Goal: Check status: Check status

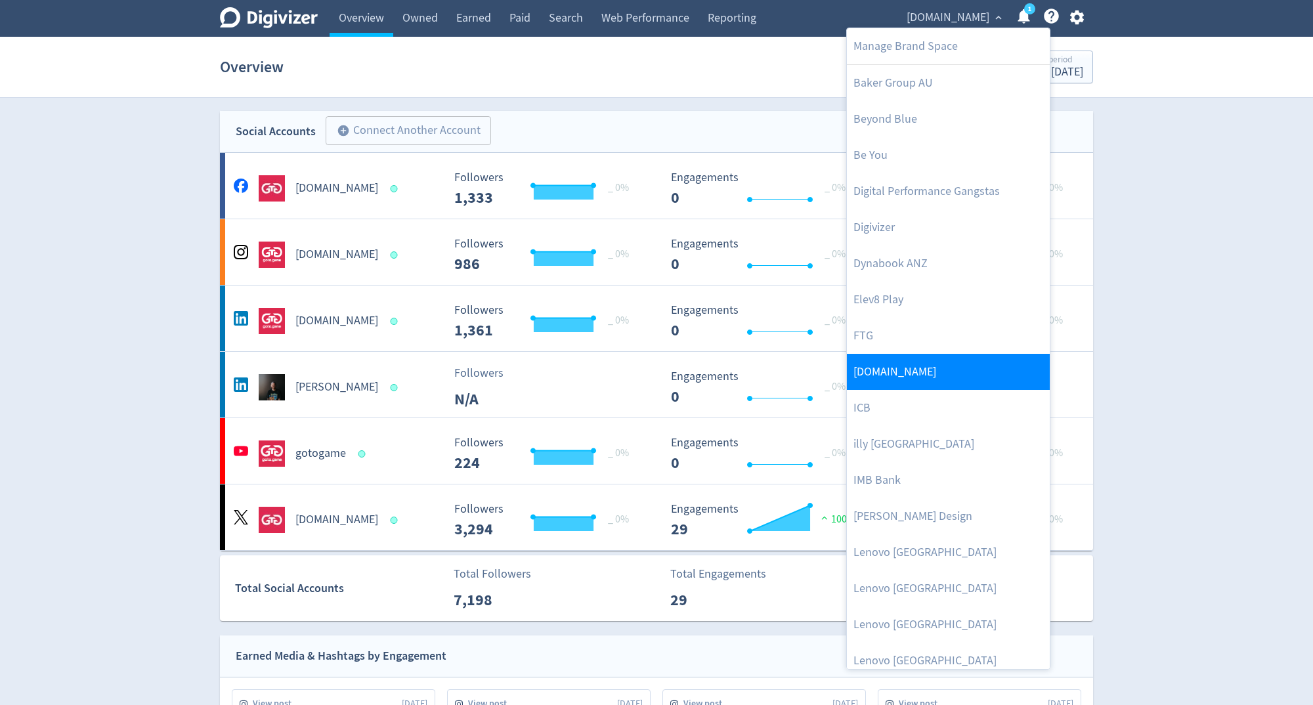
click at [910, 379] on link "[DOMAIN_NAME]" at bounding box center [948, 372] width 203 height 36
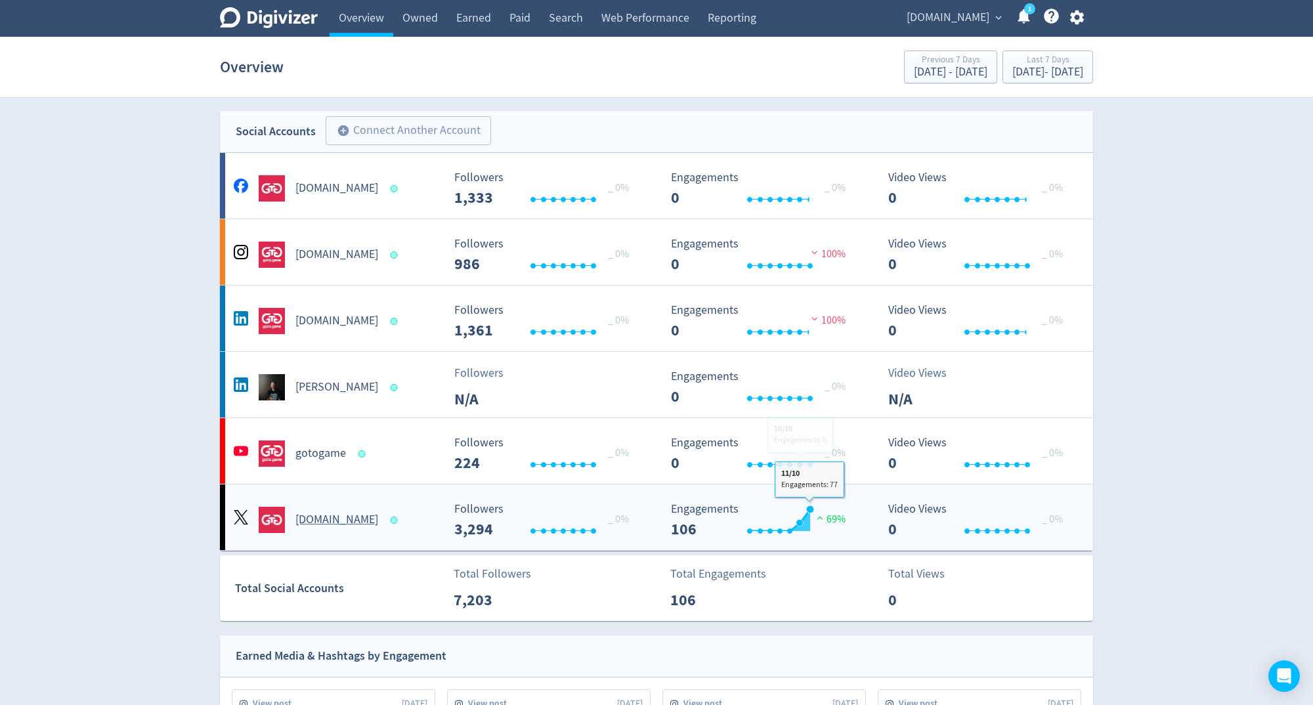
click at [817, 492] on div "Created with Highcharts 10.3.3 Engagements 106 69%" at bounding box center [767, 514] width 217 height 45
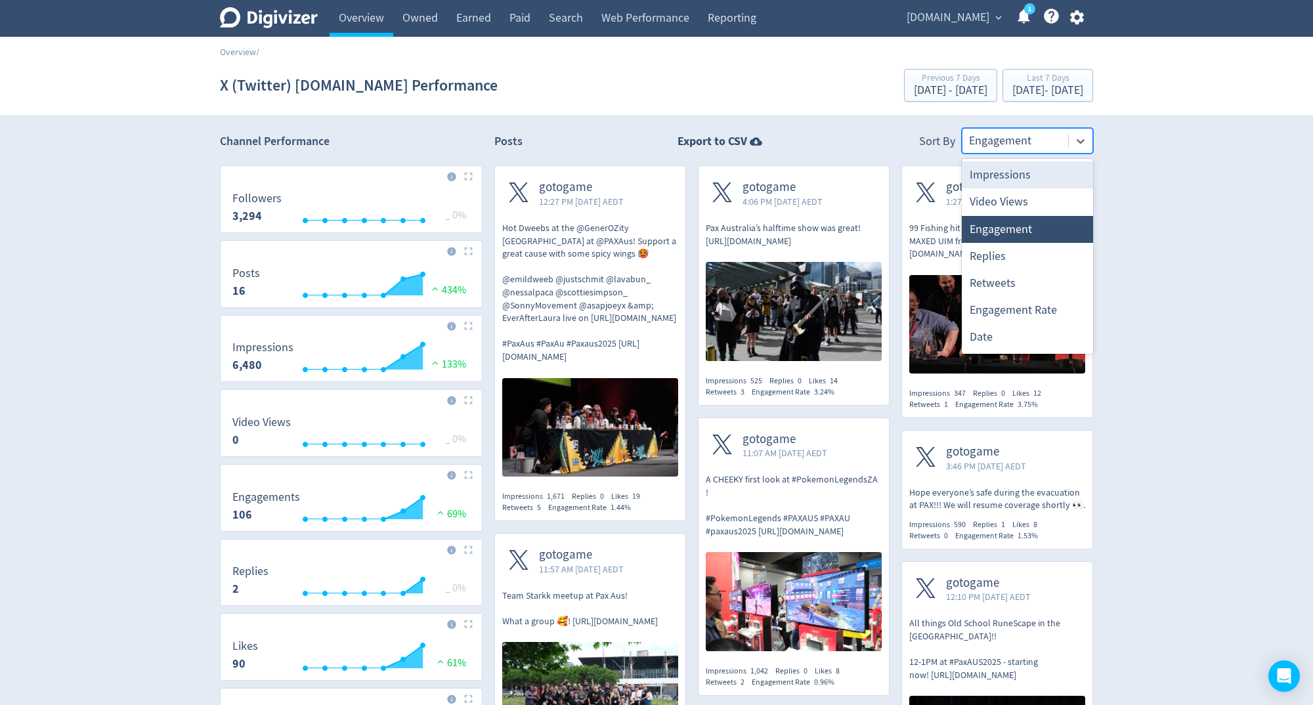
click at [1003, 137] on div at bounding box center [1015, 140] width 93 height 19
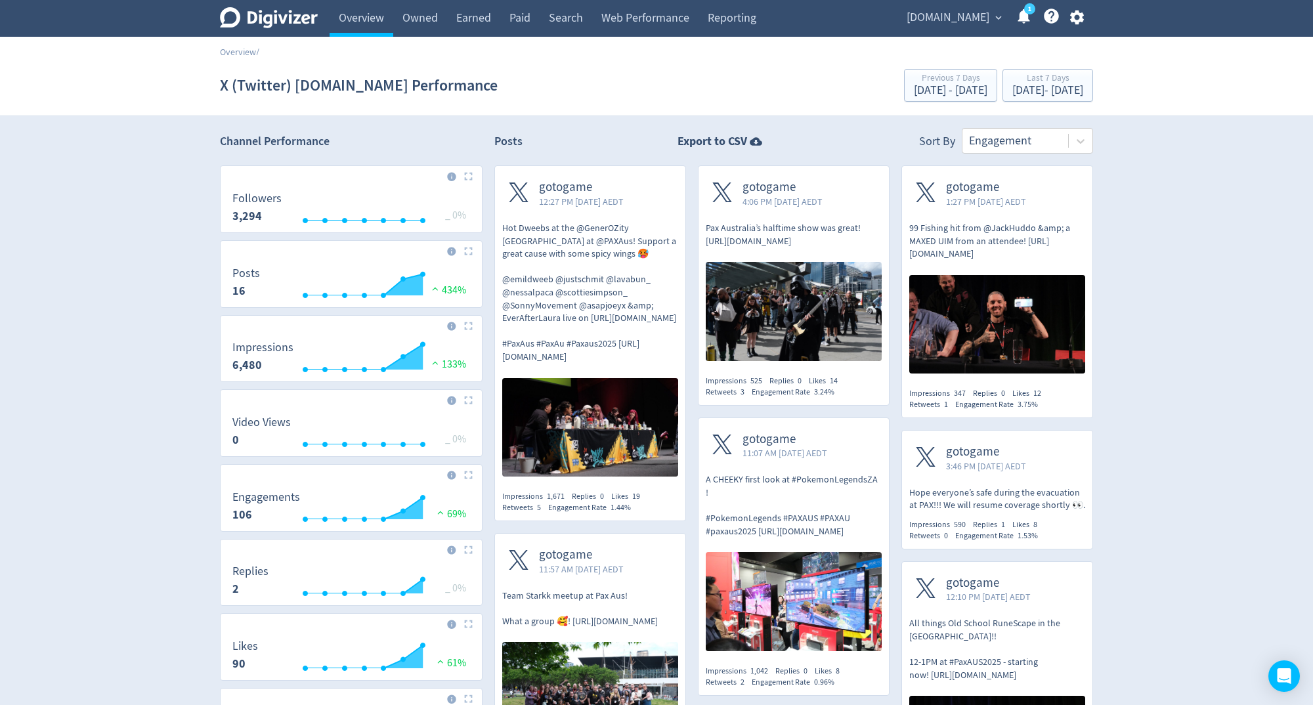
click at [1054, 104] on div "X (Twitter) [DOMAIN_NAME] Performance Previous 7 Days [DATE] - [DATE] Last 7 Da…" at bounding box center [656, 85] width 873 height 42
click at [1046, 83] on div "Last 7 Days" at bounding box center [1047, 79] width 71 height 11
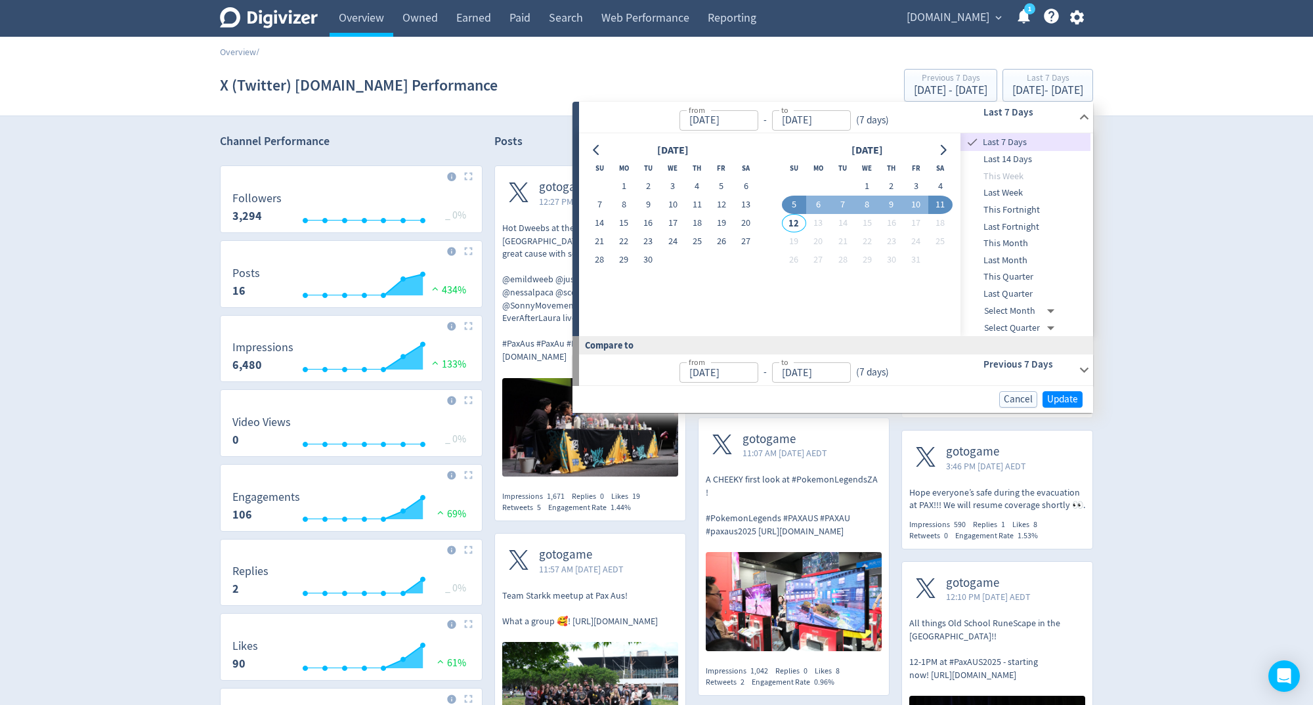
click at [799, 211] on button "5" at bounding box center [794, 205] width 24 height 18
type input "[DATE]"
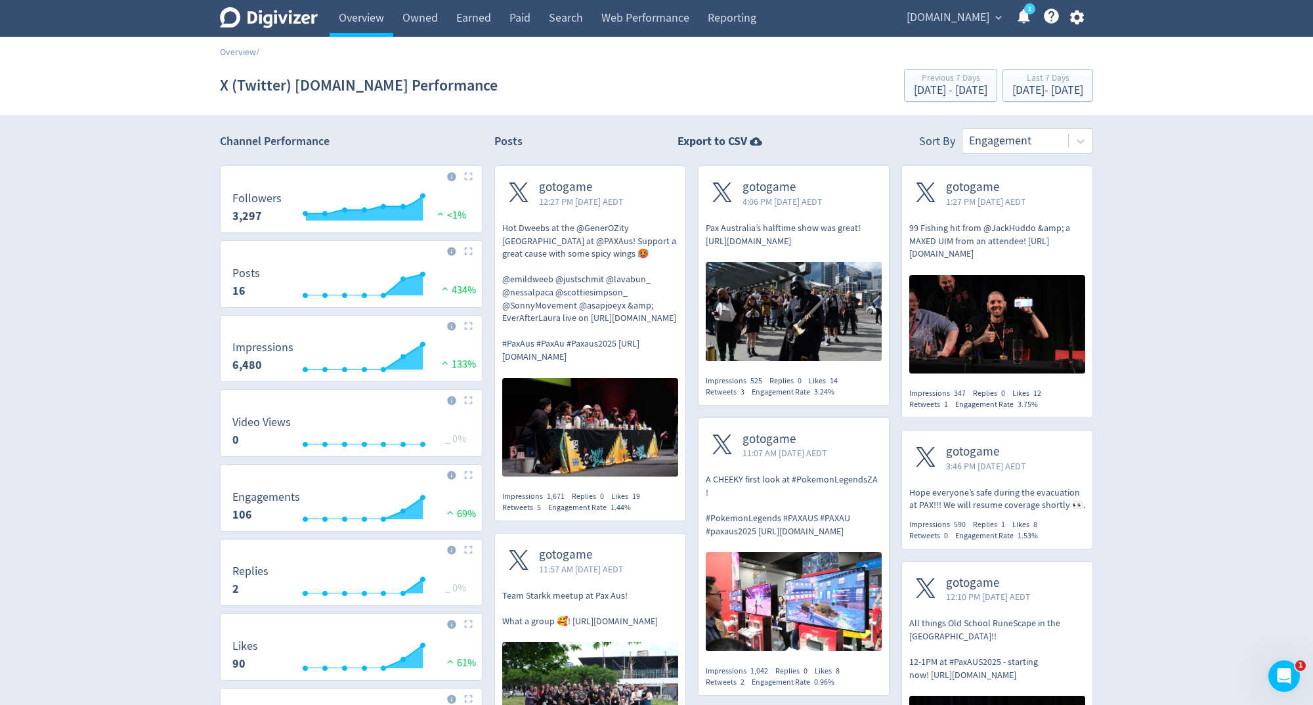
click at [281, 14] on icon "Digivizer Logo" at bounding box center [269, 17] width 98 height 21
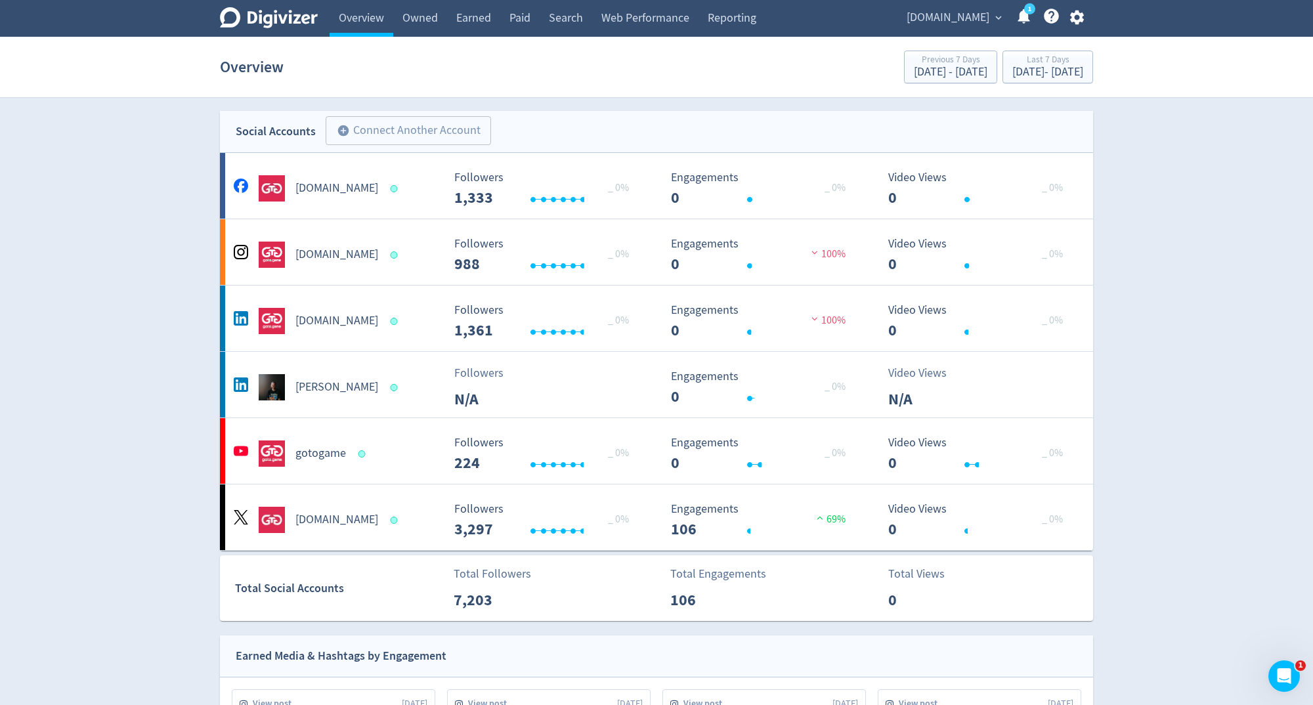
click at [120, 40] on section "Overview Previous 7 Days Sep 28, 2025 - Oct 4, 2025 Last 7 Days Oct 5, 2025 - O…" at bounding box center [656, 67] width 1313 height 61
